Goal: Find specific page/section: Find specific page/section

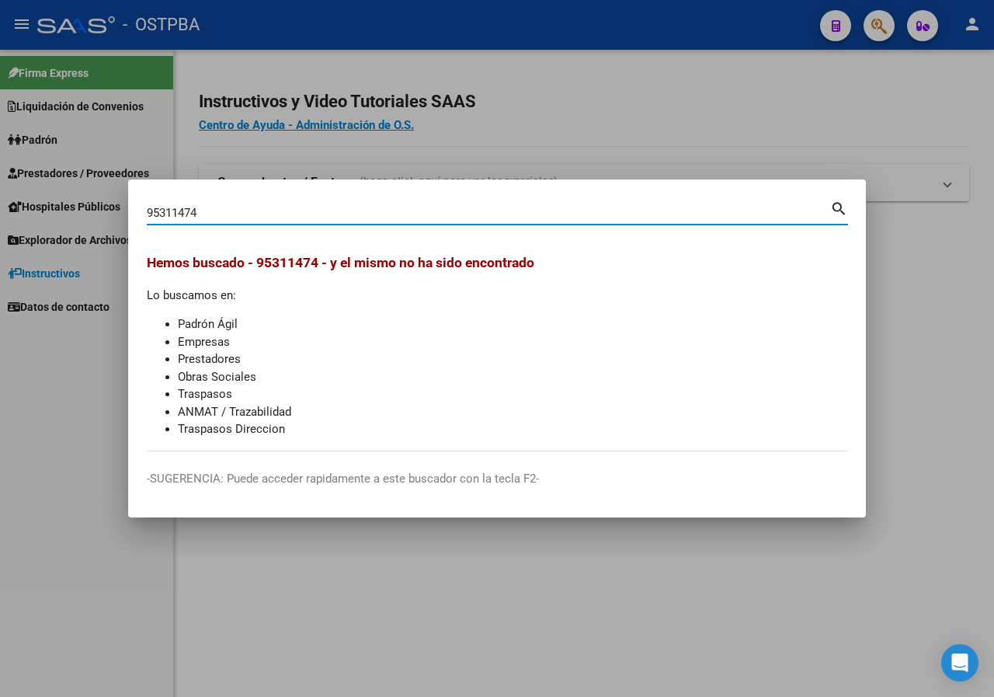
click at [215, 215] on input "95311474" at bounding box center [489, 213] width 684 height 14
type input "32612316"
click at [707, 162] on div at bounding box center [497, 348] width 994 height 697
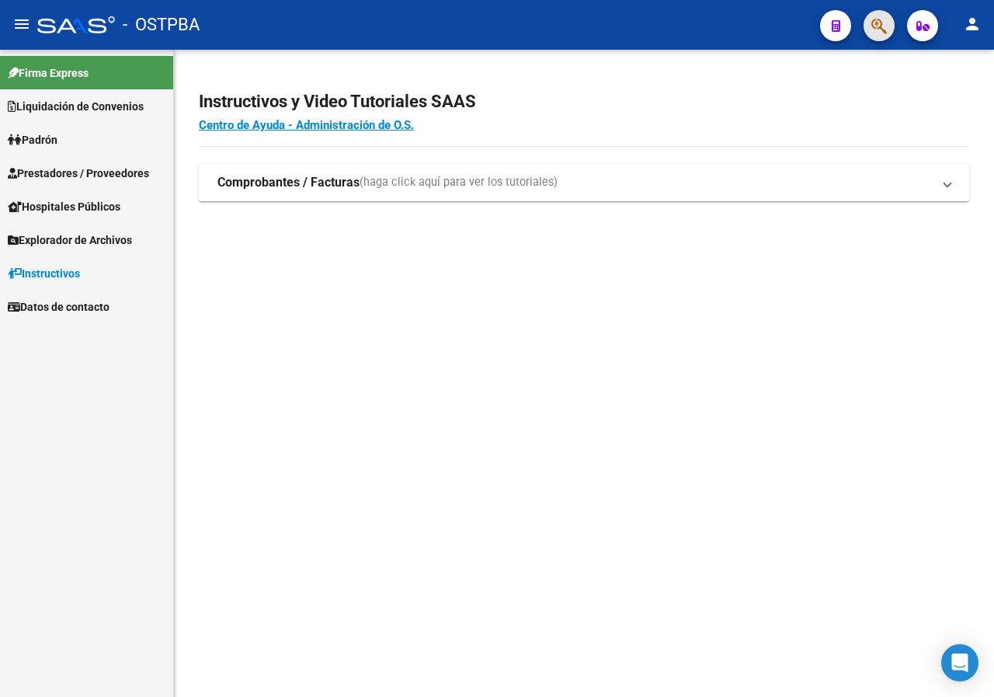
click at [870, 30] on button "button" at bounding box center [879, 25] width 31 height 31
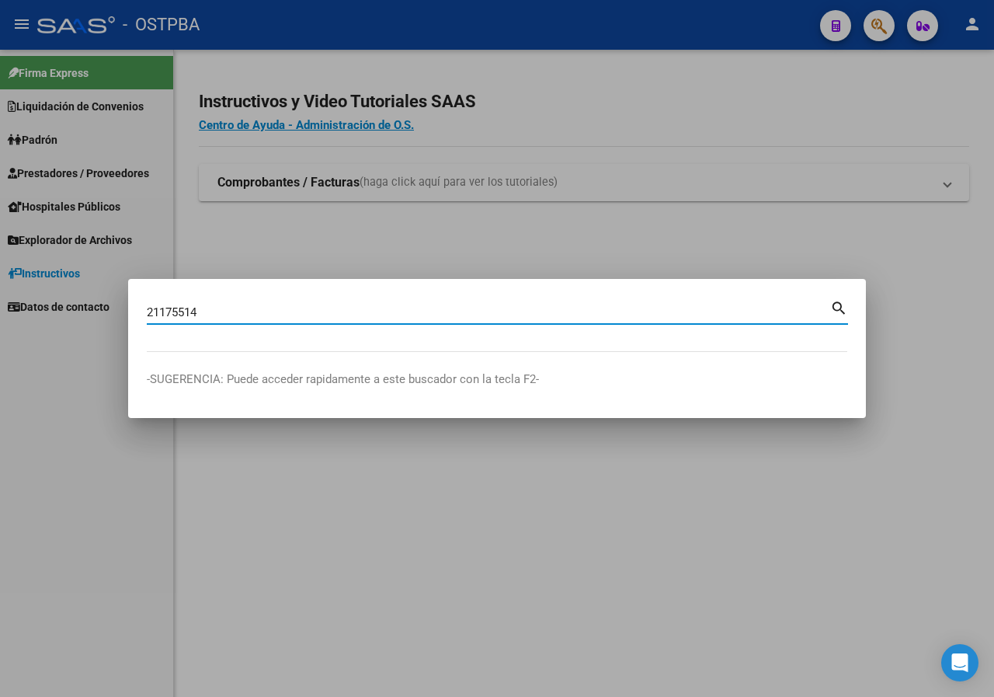
type input "21175514"
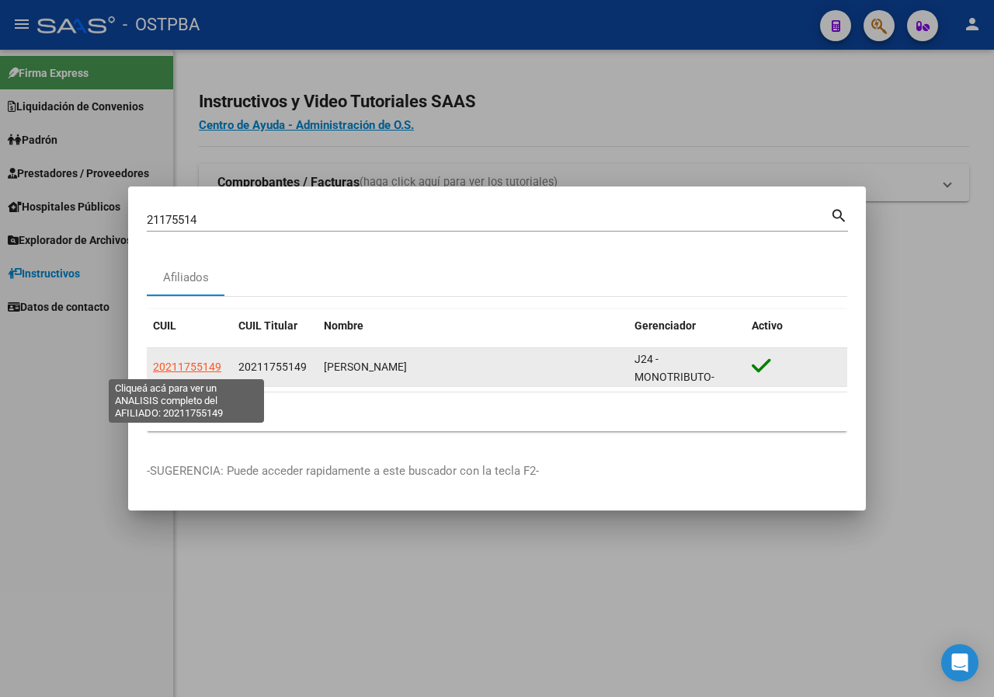
click at [206, 367] on span "20211755149" at bounding box center [187, 366] width 68 height 12
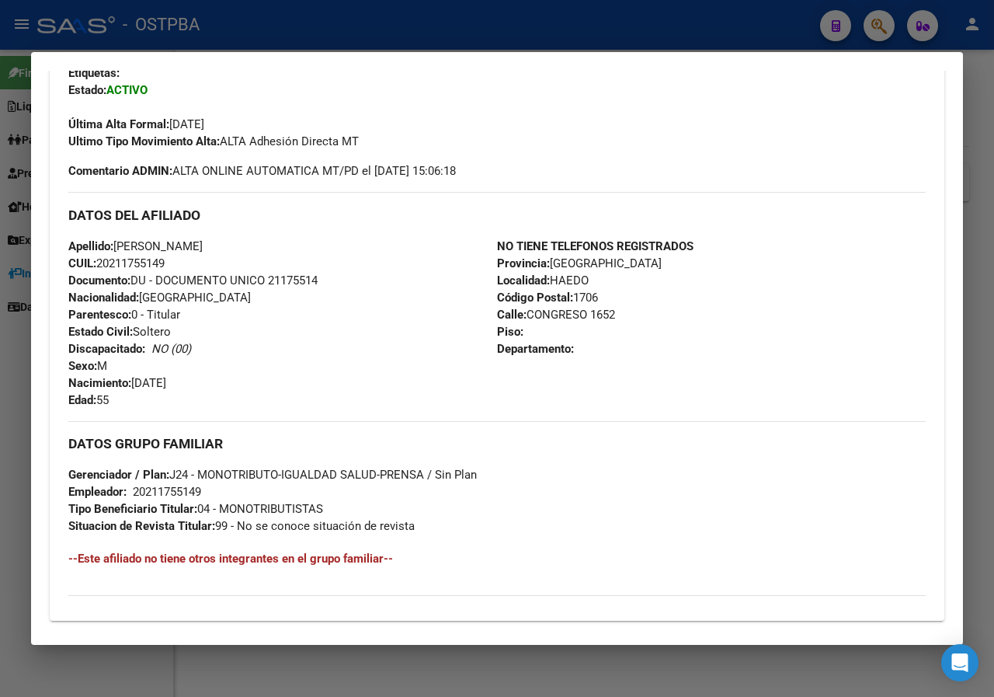
scroll to position [311, 0]
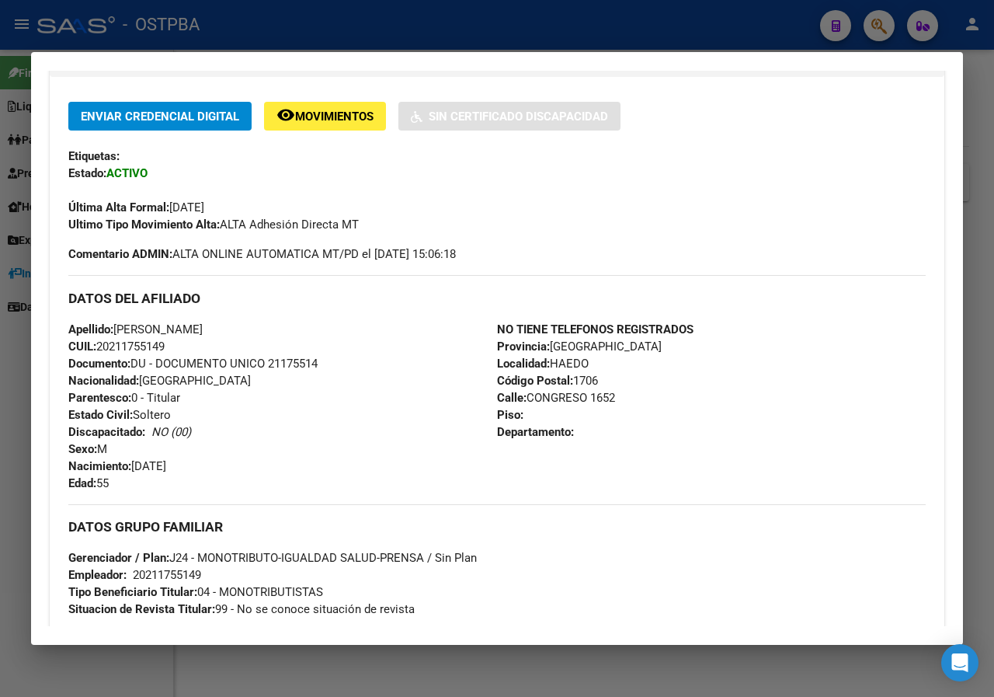
click at [0, 294] on div at bounding box center [497, 348] width 994 height 697
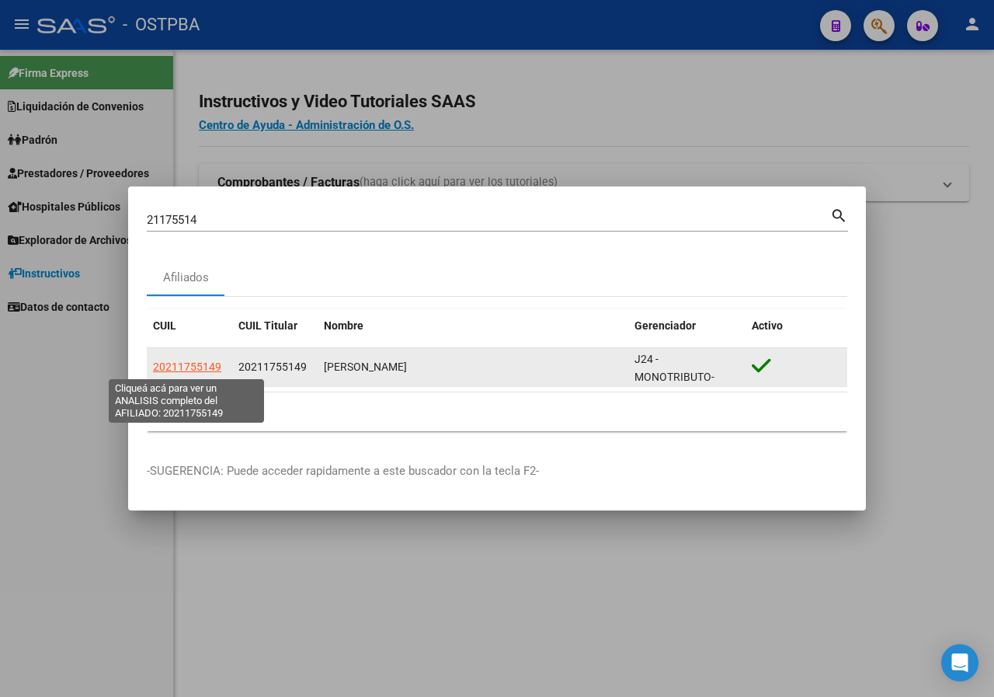
click at [211, 367] on span "20211755149" at bounding box center [187, 366] width 68 height 12
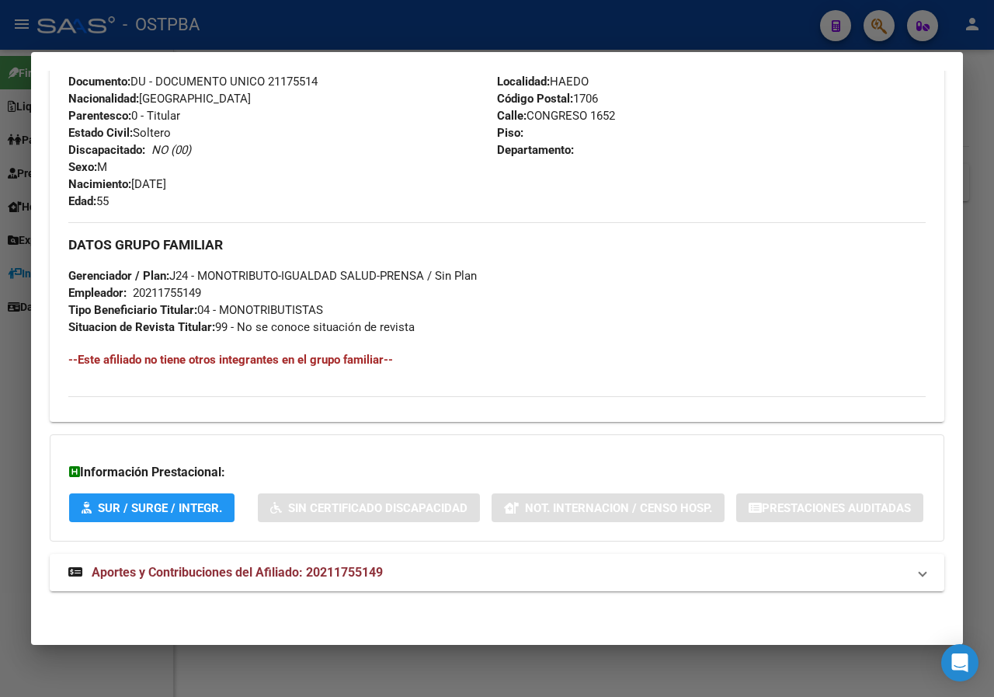
scroll to position [633, 0]
click at [25, 408] on div at bounding box center [497, 348] width 994 height 697
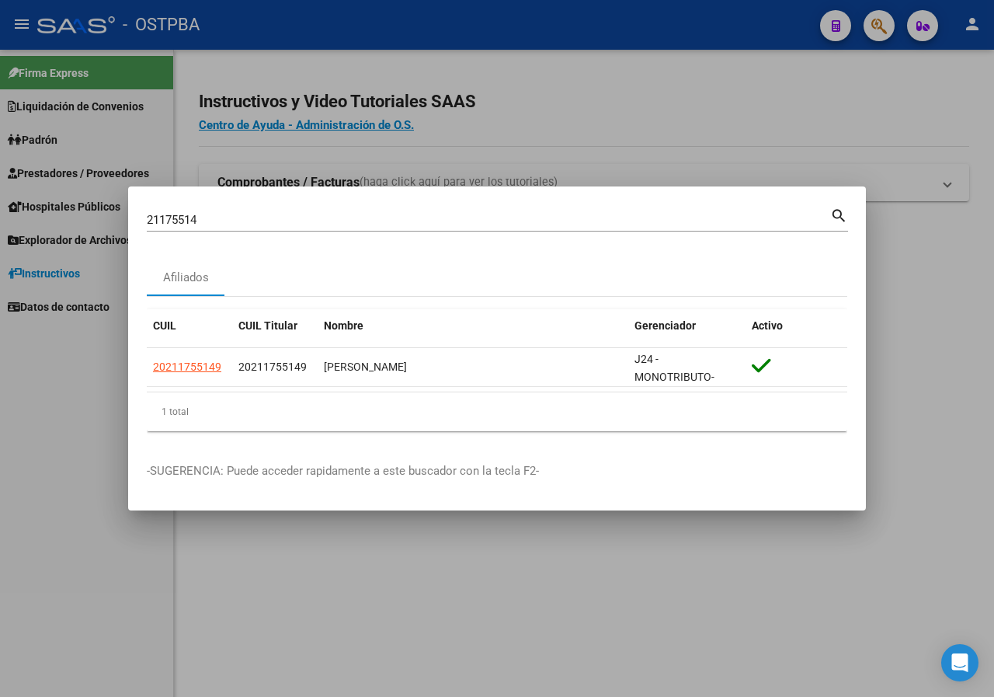
click at [395, 113] on div at bounding box center [497, 348] width 994 height 697
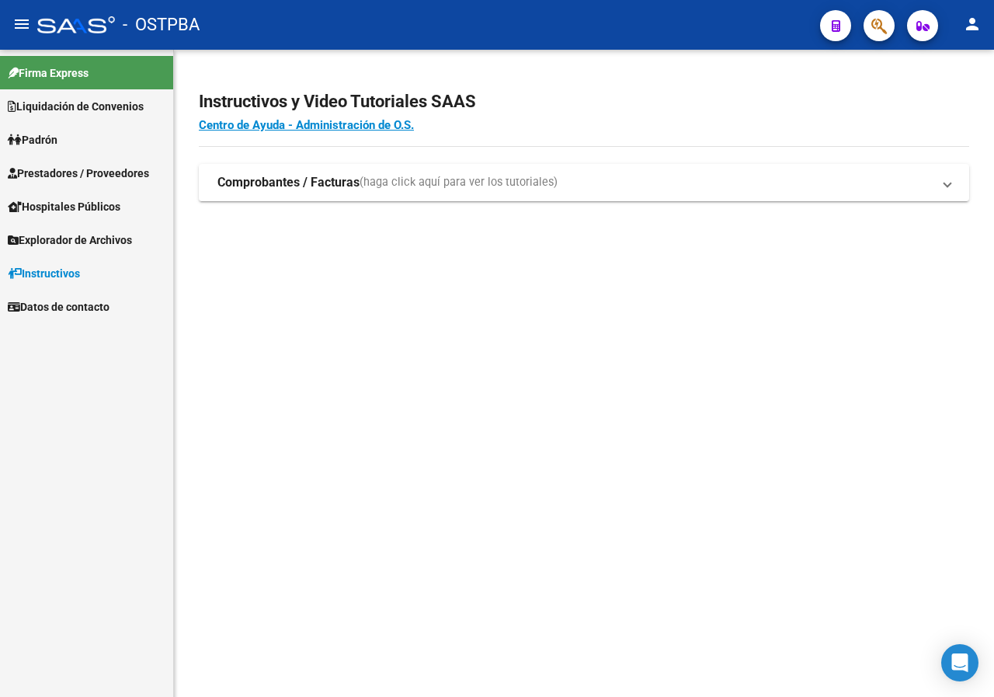
click at [868, 38] on div at bounding box center [873, 25] width 44 height 32
click at [882, 25] on icon "button" at bounding box center [880, 26] width 16 height 18
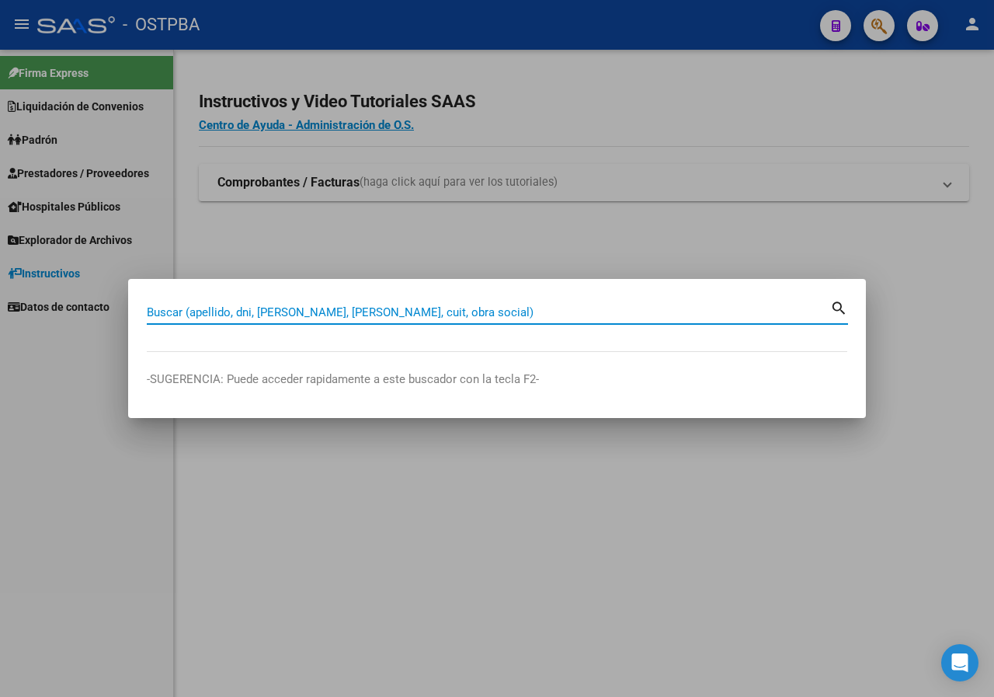
paste input "44269044"
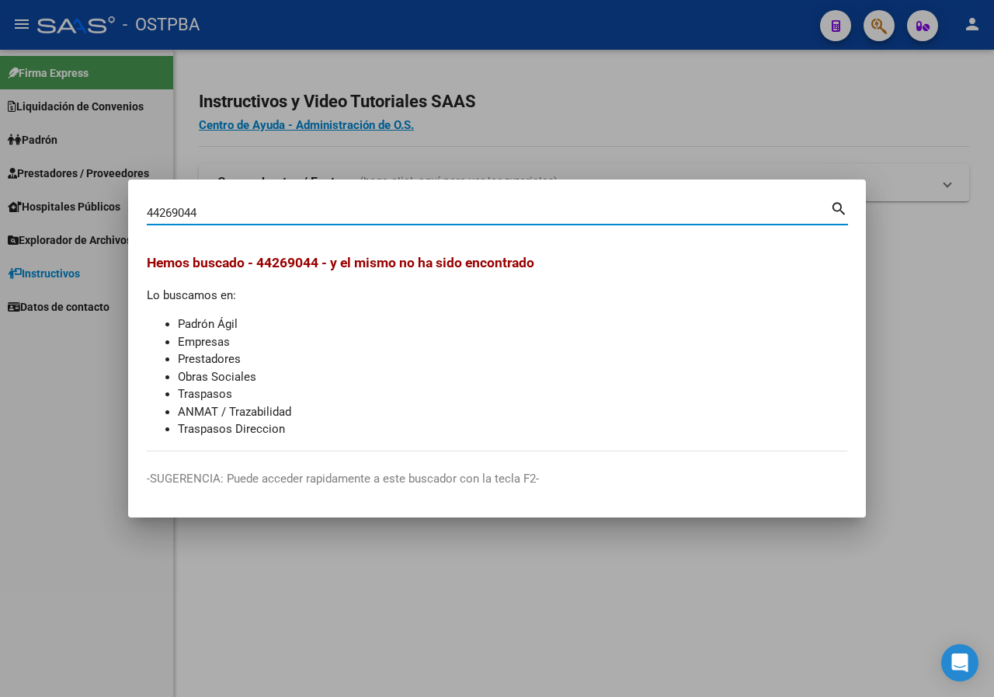
click at [238, 210] on input "44269044" at bounding box center [489, 213] width 684 height 14
paste input "19135210"
click at [235, 208] on input "19135210" at bounding box center [489, 213] width 684 height 14
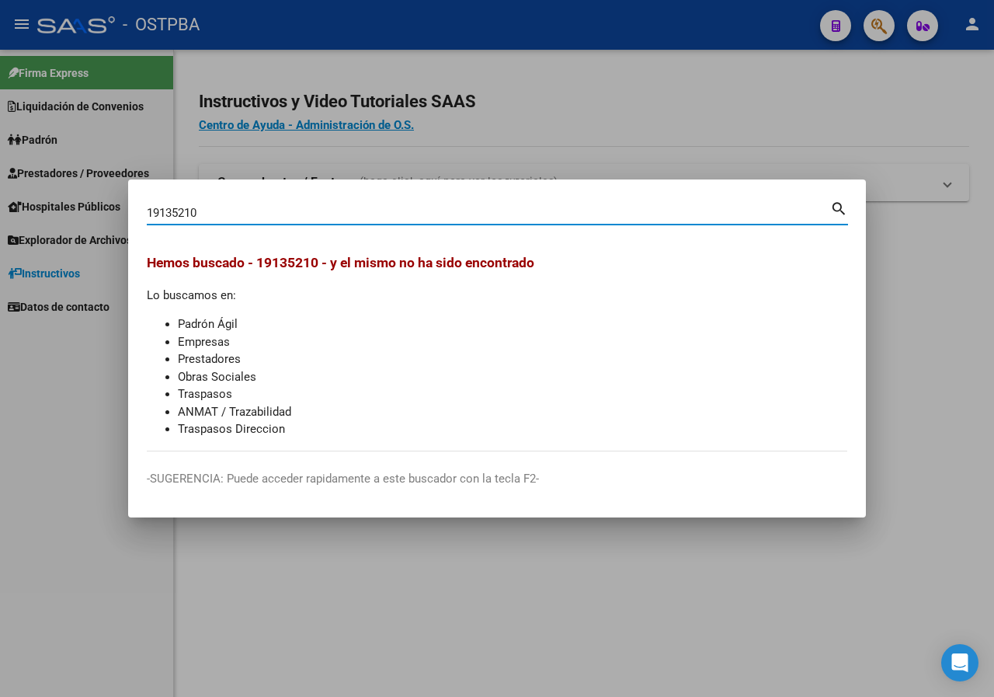
paste input "406655"
type input "40665510"
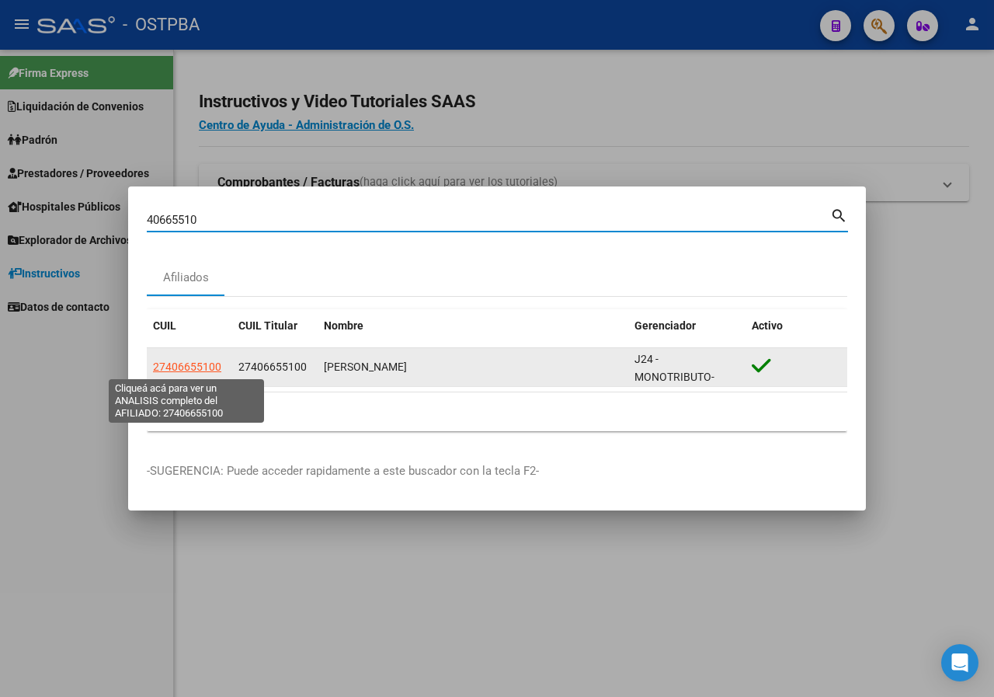
click at [210, 367] on span "27406655100" at bounding box center [187, 366] width 68 height 12
type textarea "27406655100"
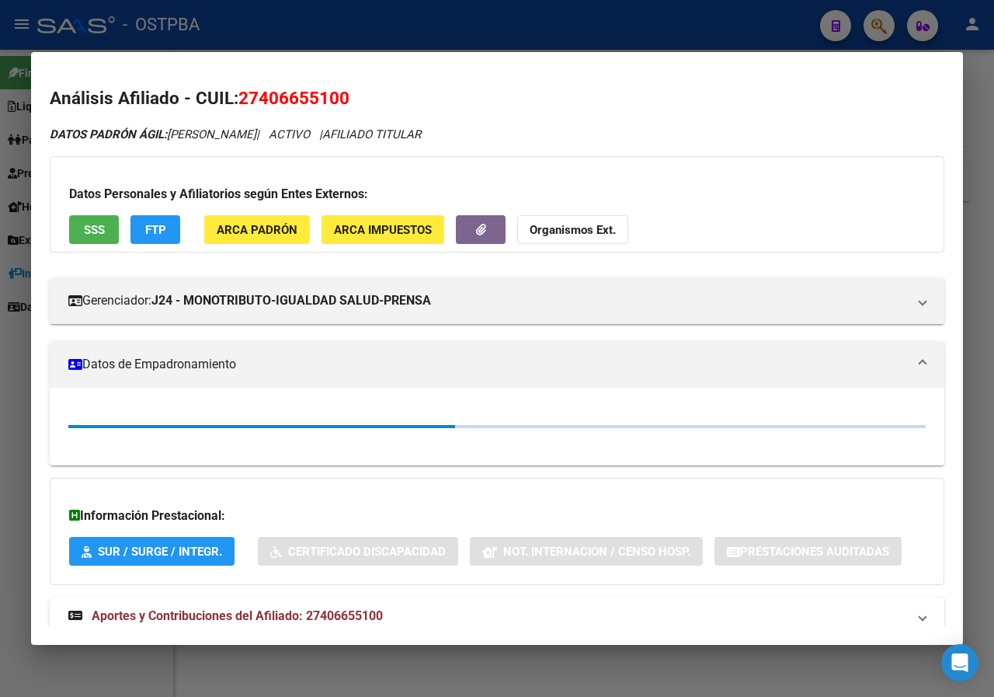
click at [0, 430] on div at bounding box center [497, 348] width 994 height 697
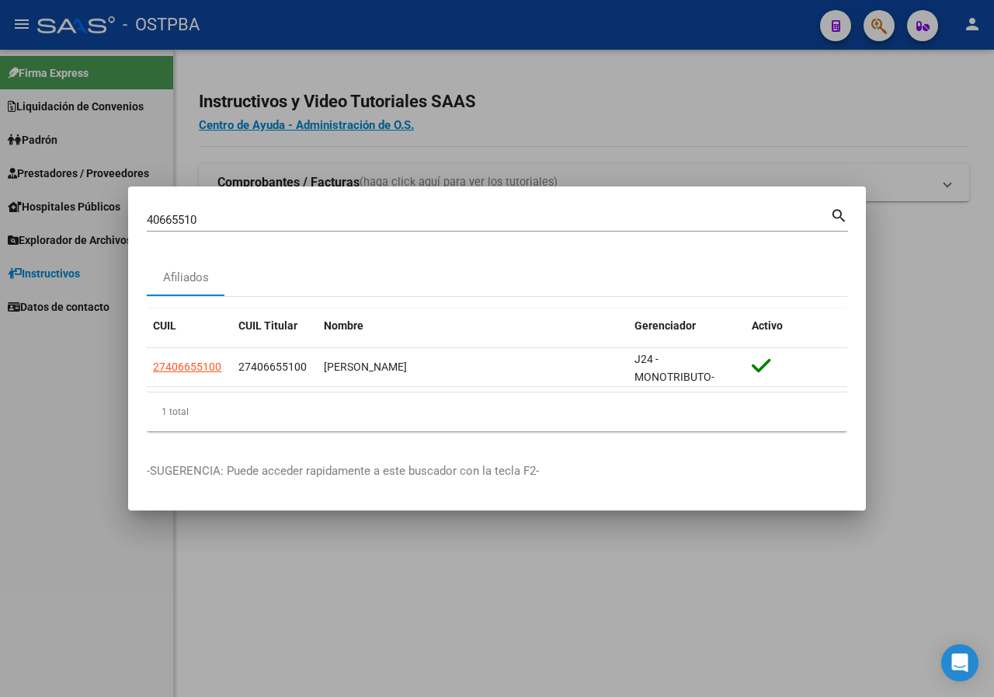
click at [210, 131] on div at bounding box center [497, 348] width 994 height 697
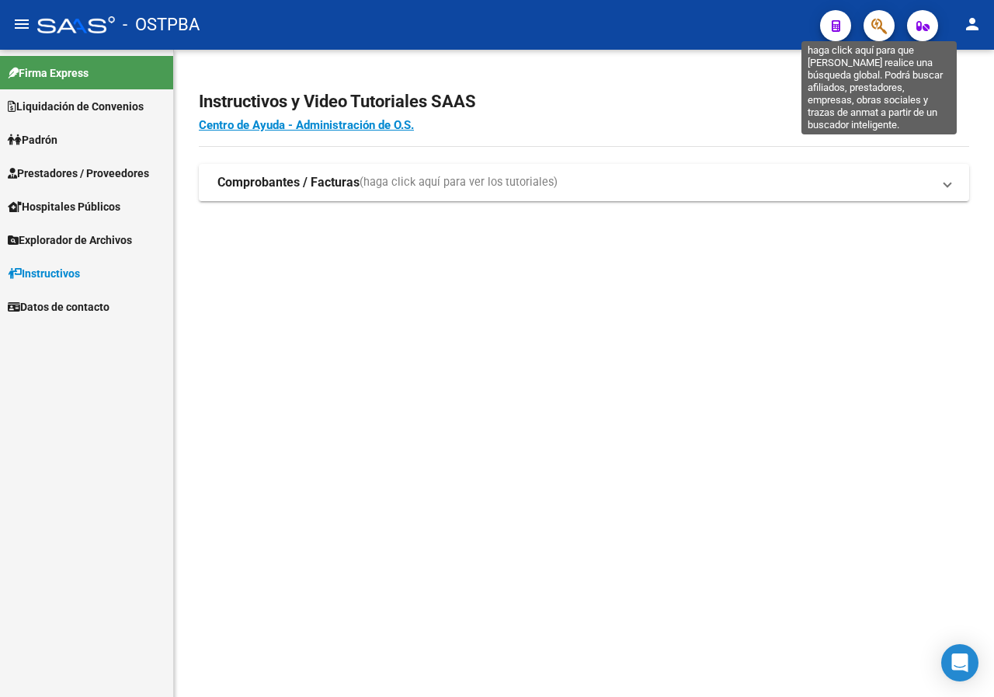
click at [881, 27] on icon "button" at bounding box center [880, 26] width 16 height 18
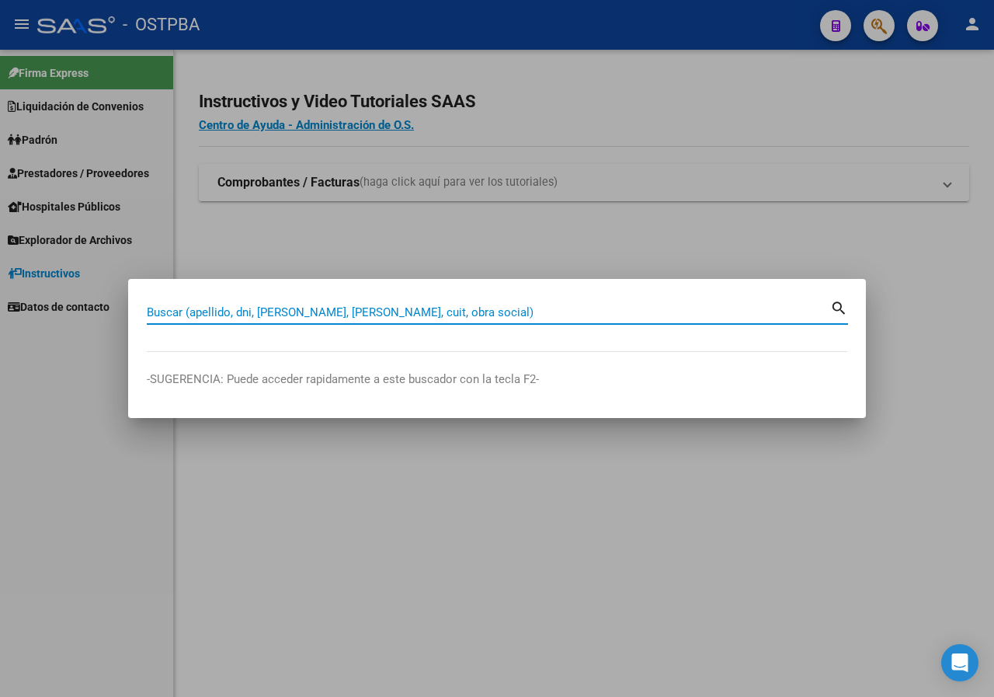
click at [728, 172] on div at bounding box center [497, 348] width 994 height 697
